Goal: Navigation & Orientation: Find specific page/section

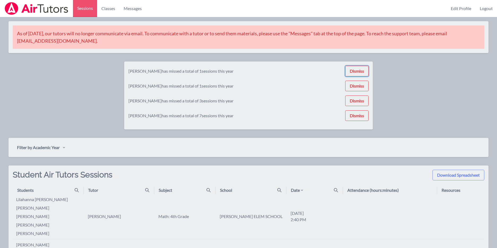
click at [350, 75] on button "Dismiss" at bounding box center [356, 71] width 23 height 11
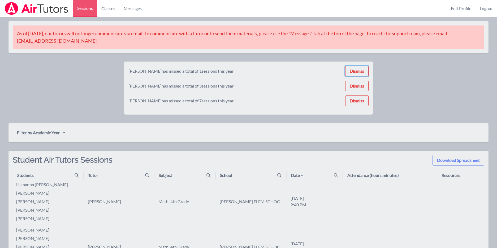
click at [358, 71] on button "Dismiss" at bounding box center [356, 71] width 23 height 11
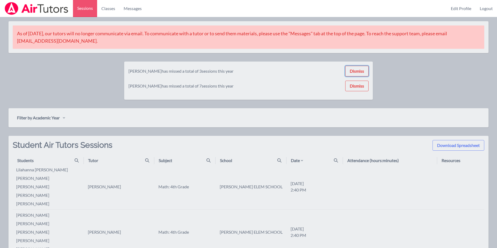
click at [361, 68] on button "Dismiss" at bounding box center [356, 71] width 23 height 11
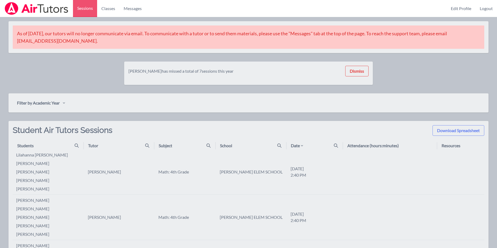
click at [360, 76] on button "Dismiss" at bounding box center [356, 71] width 23 height 11
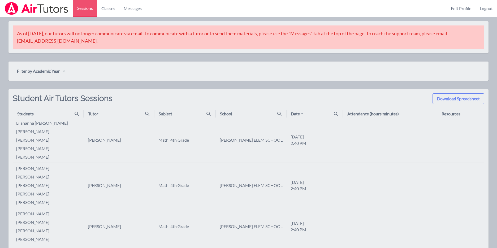
click at [110, 8] on link "Classes" at bounding box center [108, 8] width 22 height 17
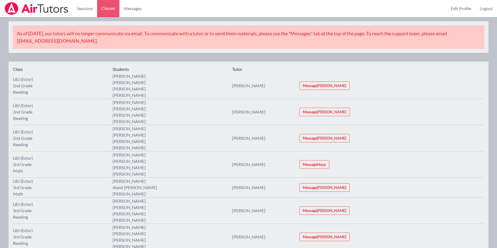
click at [131, 10] on span "Messages" at bounding box center [133, 8] width 18 height 6
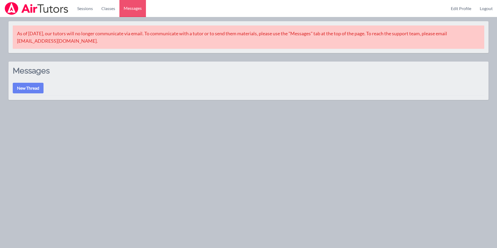
click at [90, 7] on link "Sessions" at bounding box center [85, 8] width 24 height 17
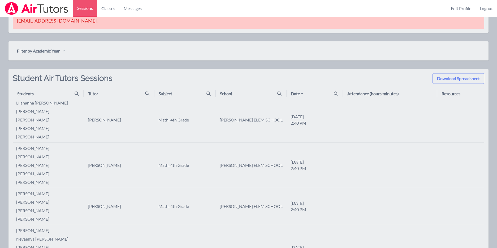
scroll to position [28, 0]
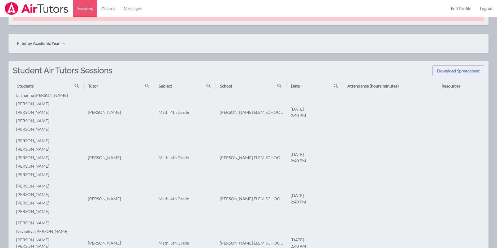
click at [93, 115] on td "[PERSON_NAME]" at bounding box center [119, 112] width 71 height 45
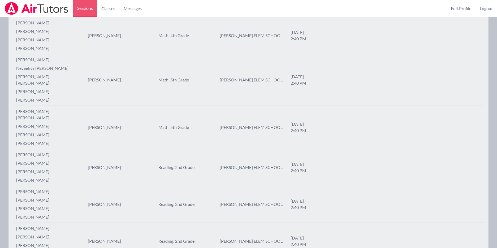
scroll to position [193, 0]
click at [485, 9] on link "Logout" at bounding box center [485, 8] width 21 height 17
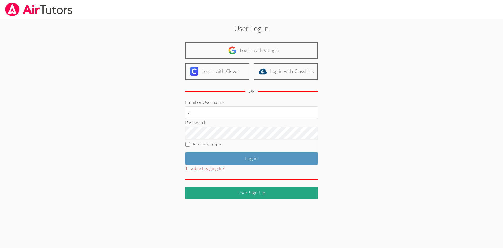
type input "[PERSON_NAME][EMAIL_ADDRESS][DOMAIN_NAME]"
click at [229, 159] on input "Log in" at bounding box center [251, 158] width 133 height 12
